Goal: Information Seeking & Learning: Learn about a topic

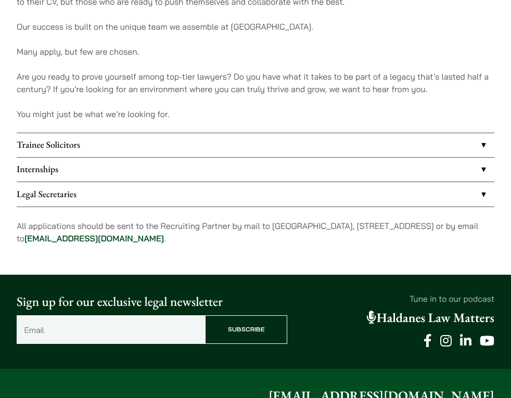
scroll to position [756, 0]
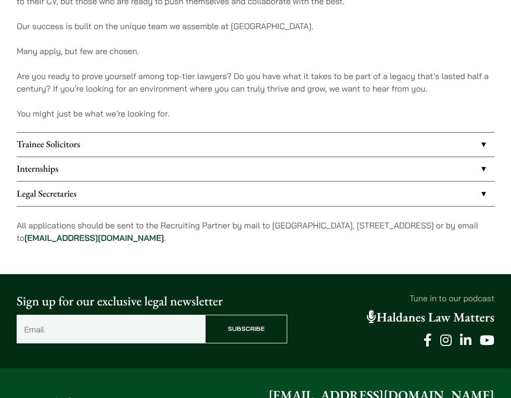
click at [139, 143] on link "Trainee Solicitors" at bounding box center [255, 145] width 477 height 24
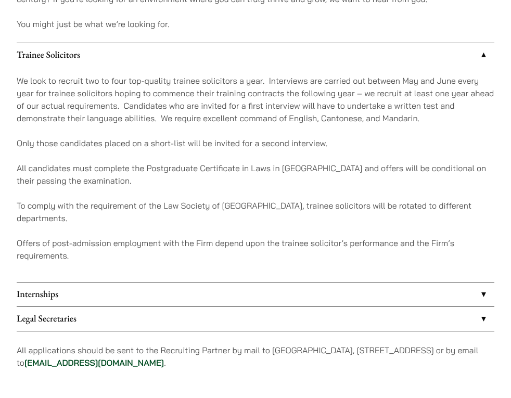
scroll to position [847, 0]
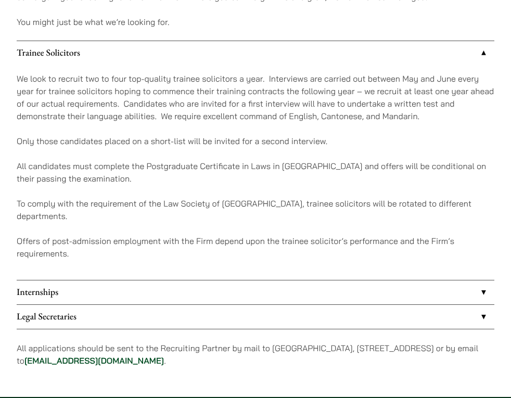
click at [174, 280] on link "Internships" at bounding box center [255, 292] width 477 height 24
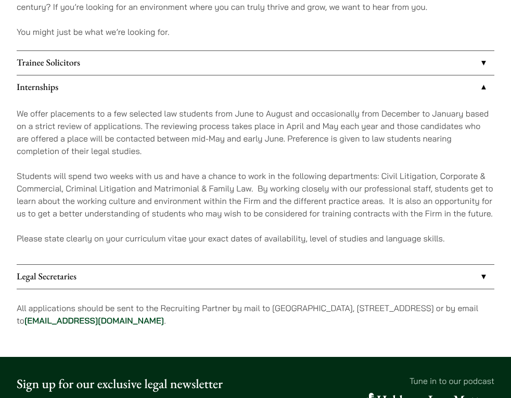
scroll to position [837, 0]
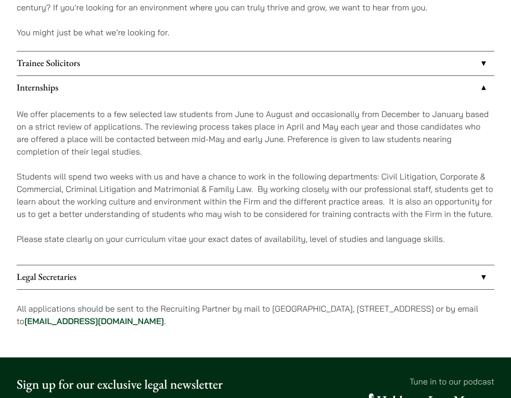
click at [215, 82] on link "Internships" at bounding box center [255, 88] width 477 height 24
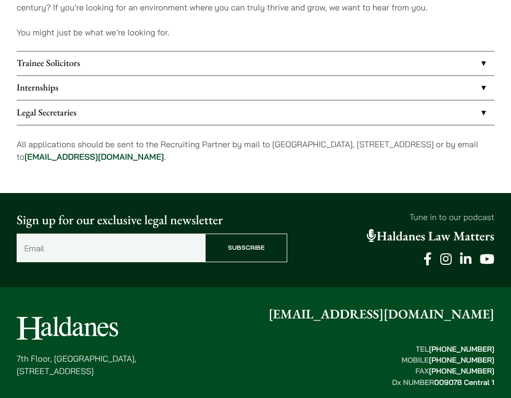
click at [199, 119] on link "Legal Secretaries" at bounding box center [255, 112] width 477 height 24
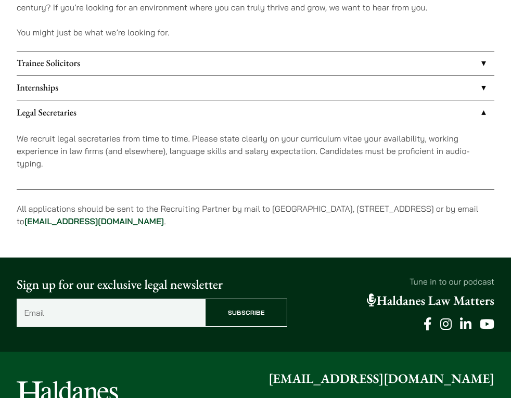
click at [199, 119] on link "Legal Secretaries" at bounding box center [255, 112] width 477 height 24
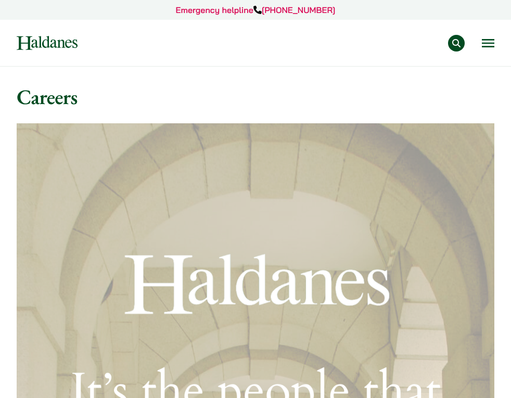
click at [489, 42] on button "Open menu" at bounding box center [488, 43] width 12 height 8
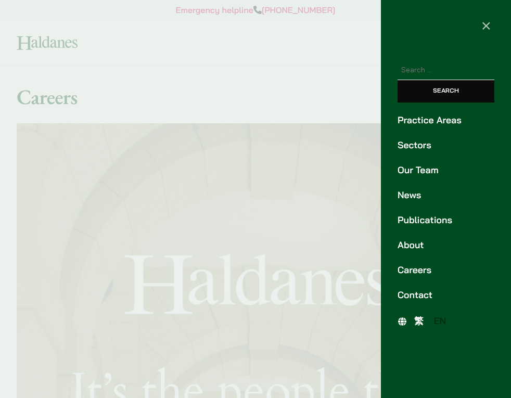
click at [449, 123] on link "Practice Areas" at bounding box center [445, 120] width 97 height 14
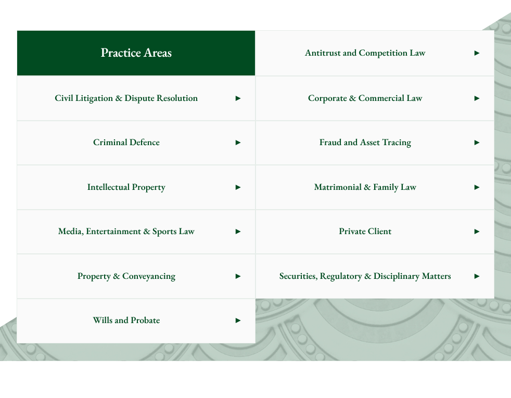
scroll to position [416, 0]
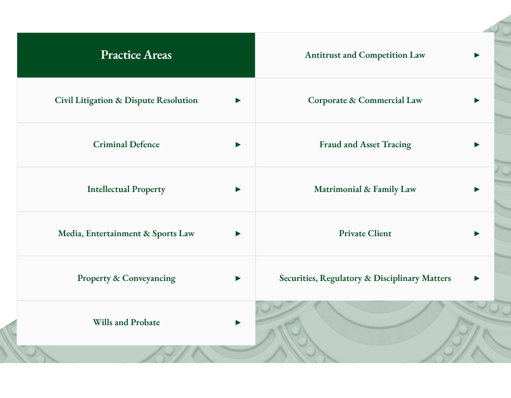
click at [171, 234] on span "Media, Entertainment & Sports Law" at bounding box center [126, 234] width 218 height 44
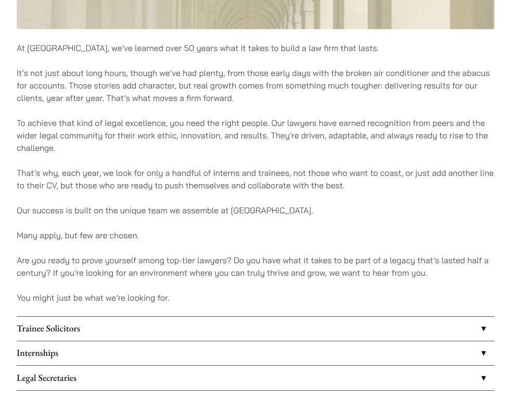
scroll to position [579, 0]
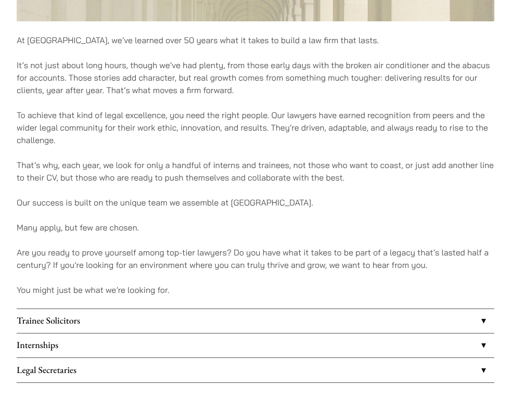
click at [53, 320] on link "Trainee Solicitors" at bounding box center [255, 321] width 477 height 24
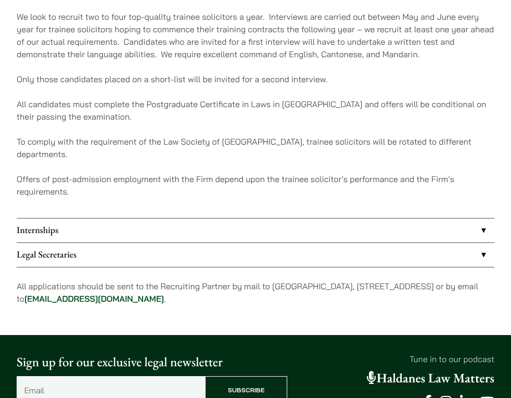
scroll to position [912, 0]
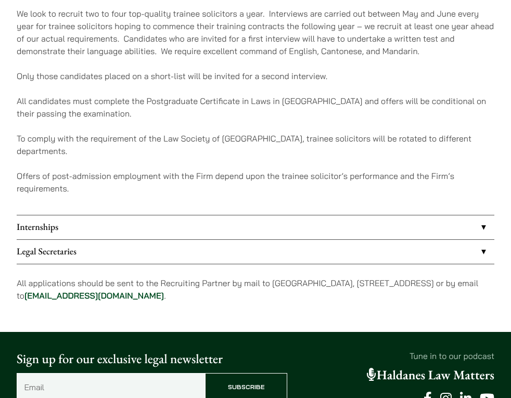
click at [122, 277] on p "All applications should be sent to the Recruiting Partner by mail to 7th Floor,…" at bounding box center [255, 289] width 477 height 25
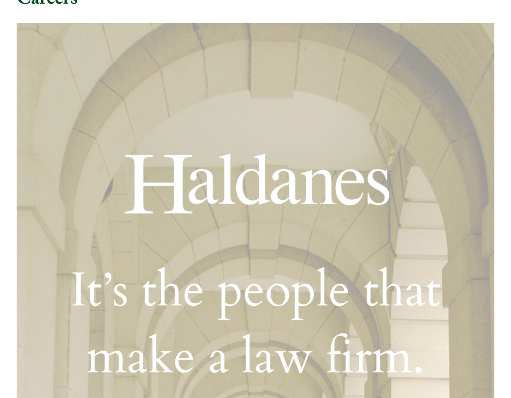
scroll to position [0, 0]
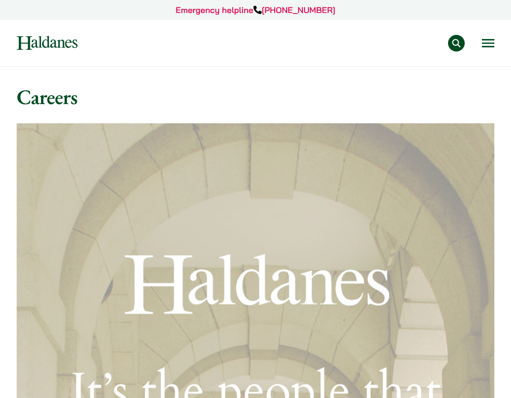
click at [487, 39] on button "Open menu" at bounding box center [488, 43] width 12 height 8
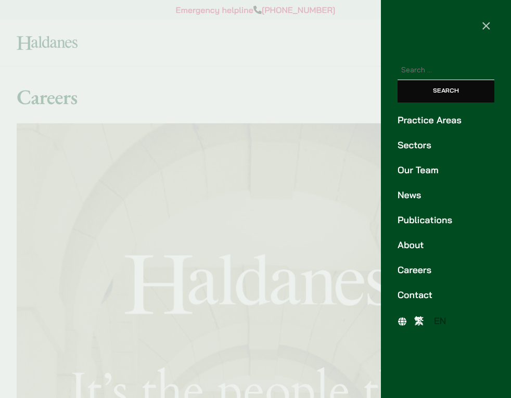
click at [429, 125] on link "Practice Areas" at bounding box center [445, 120] width 97 height 14
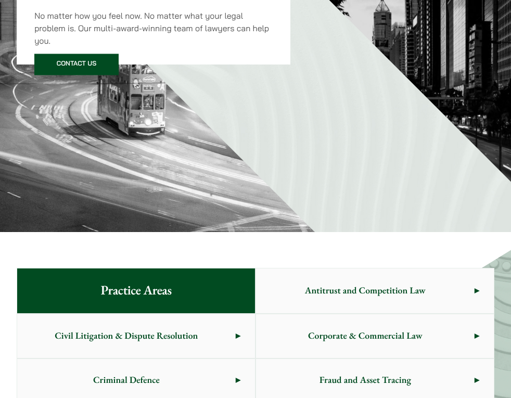
scroll to position [154, 0]
